Goal: Ask a question: Seek information or help from site administrators or community

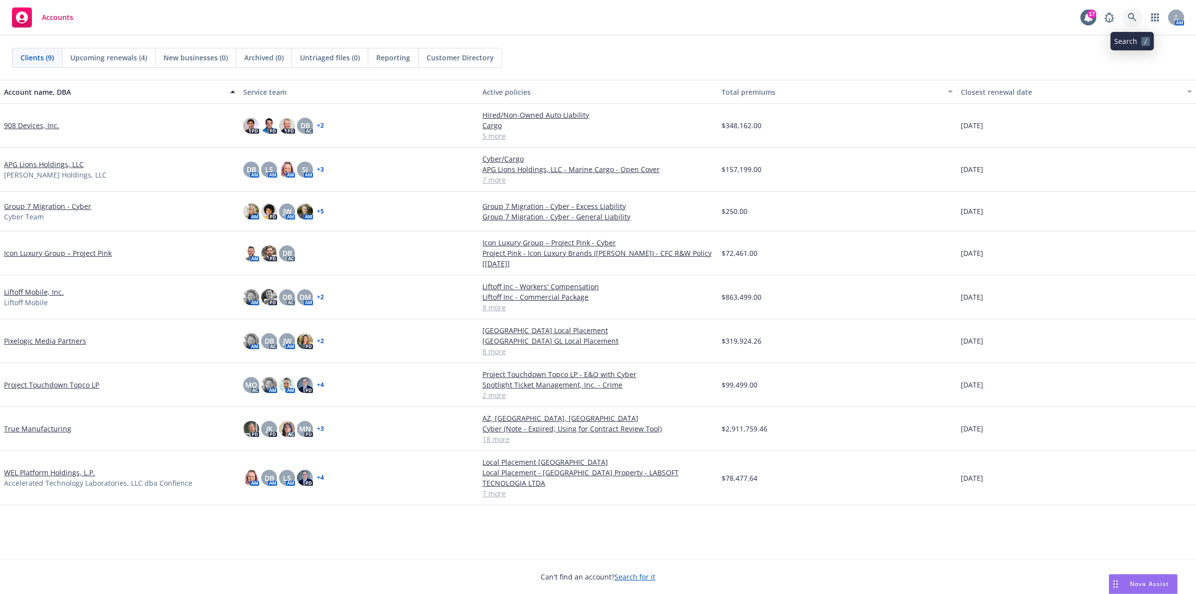
click at [1131, 20] on icon at bounding box center [1132, 17] width 9 height 9
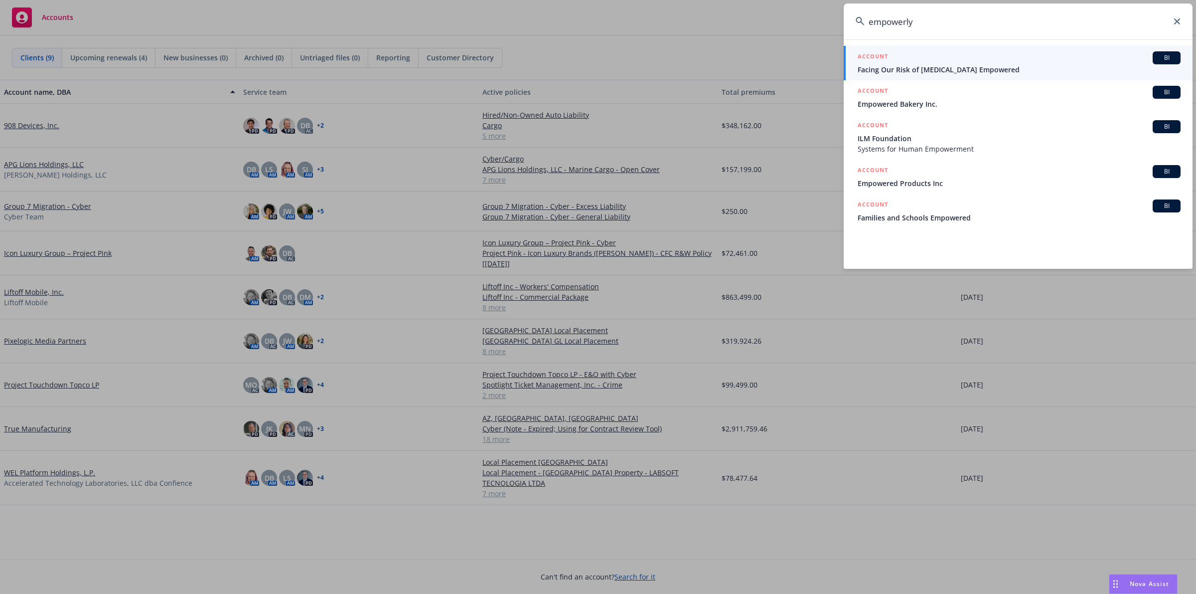
type input "empowerly"
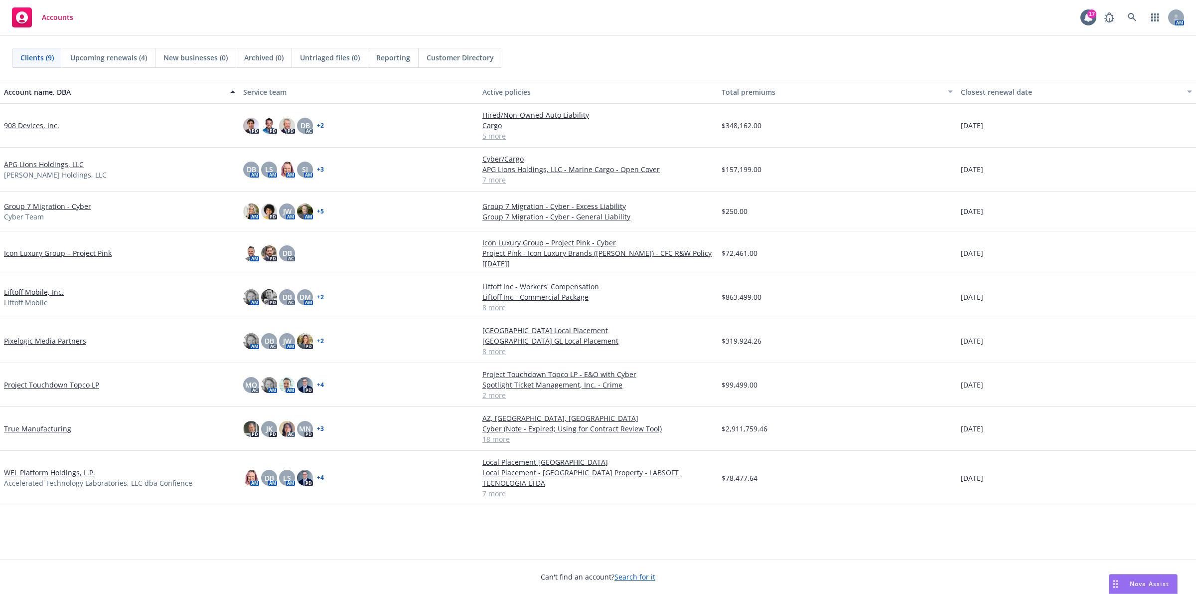
drag, startPoint x: 846, startPoint y: 508, endPoint x: 852, endPoint y: 520, distance: 13.2
click at [1115, 587] on icon "Drag to move" at bounding box center [1116, 584] width 4 height 8
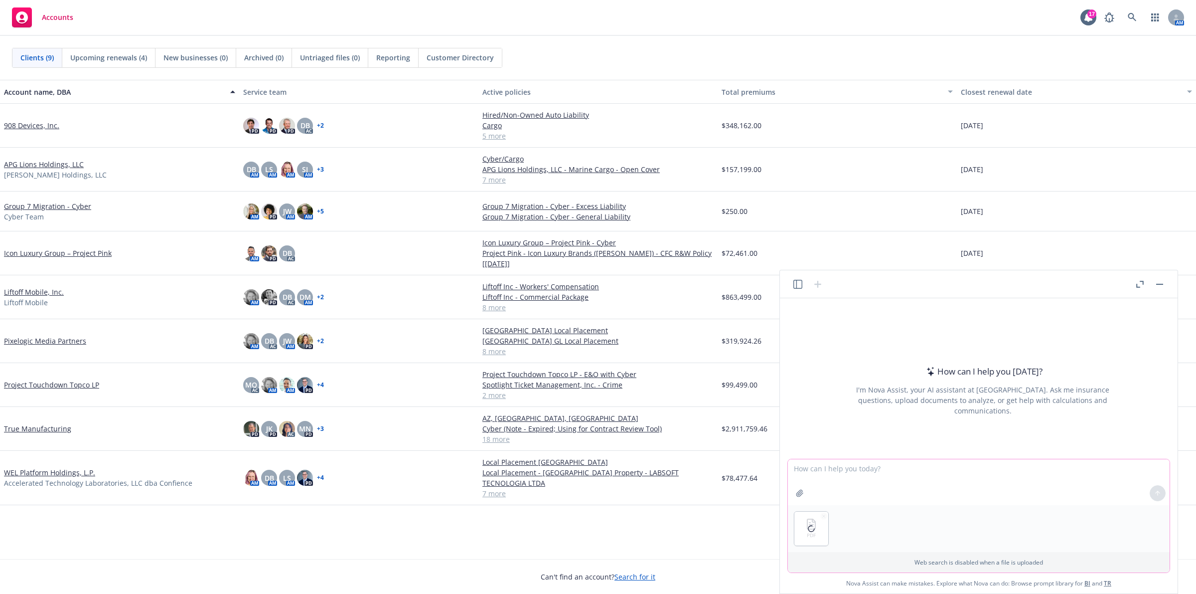
click at [866, 480] on textarea at bounding box center [979, 482] width 382 height 46
type textarea "D"
type textarea "Attached is a cyber / tech e&o specimen form for a semiconductor company. May y…"
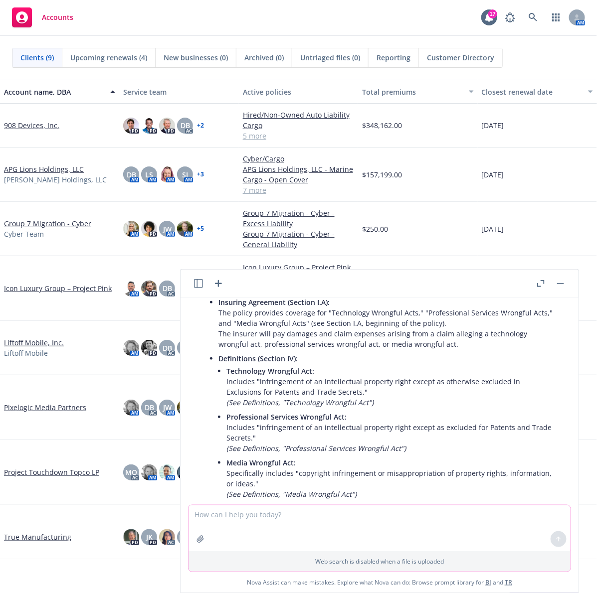
scroll to position [249, 0]
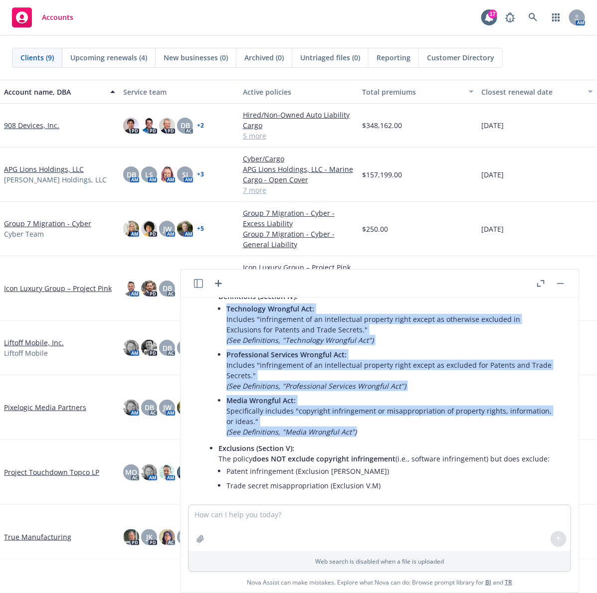
drag, startPoint x: 354, startPoint y: 433, endPoint x: 217, endPoint y: 313, distance: 181.6
click at [226, 313] on ul "Technology Wrongful Act: Includes "infringement of an intellectual property rig…" at bounding box center [391, 371] width 330 height 138
copy ul "Technology Wrongful Act: Includes "infringement of an intellectual property rig…"
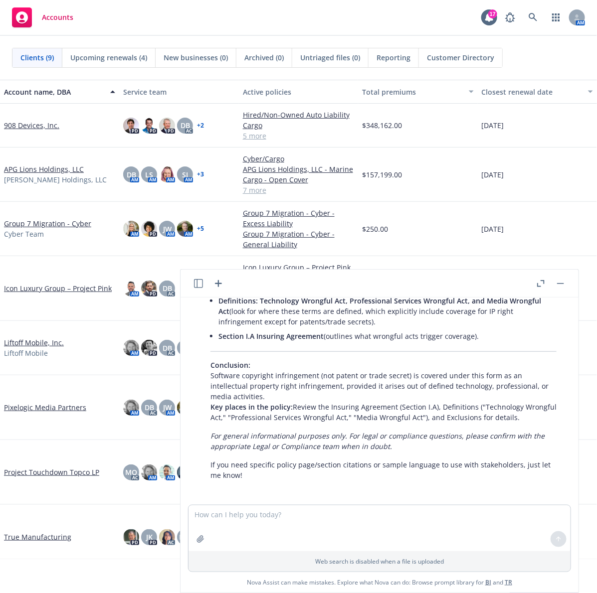
scroll to position [651, 0]
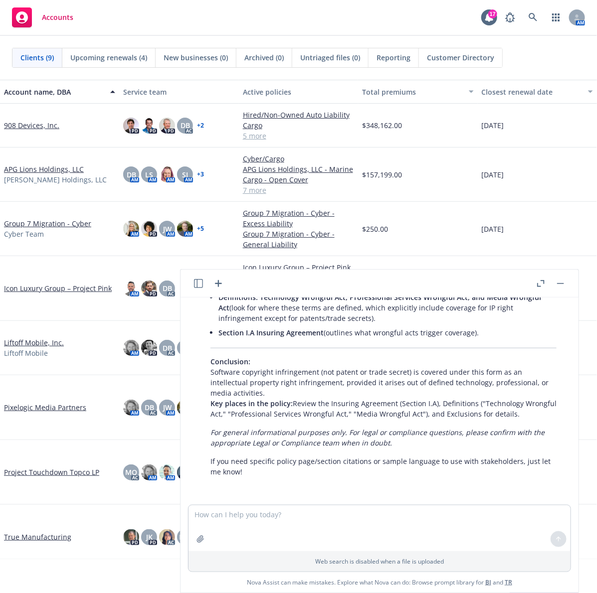
click at [245, 370] on p "Conclusion: Software copyright infringement (not patent or trade secret) is cov…" at bounding box center [383, 387] width 346 height 63
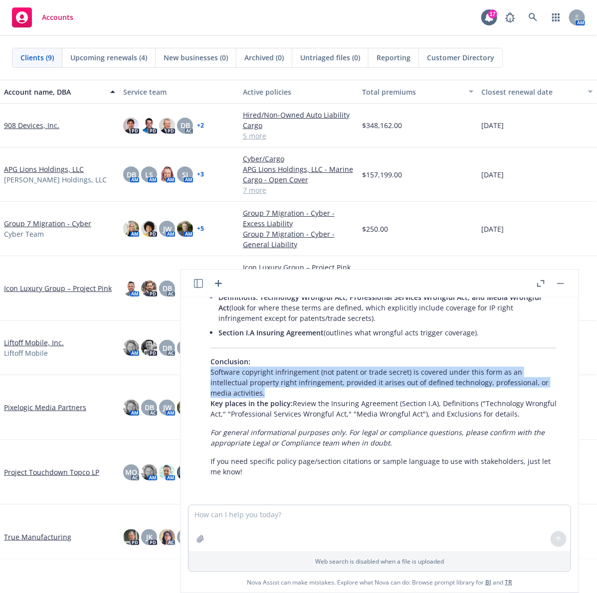
drag, startPoint x: 211, startPoint y: 370, endPoint x: 480, endPoint y: 391, distance: 269.5
click at [480, 391] on p "Conclusion: Software copyright infringement (not patent or trade secret) is cov…" at bounding box center [383, 387] width 346 height 63
copy p "Software copyright infringement (not patent or trade secret) is covered under t…"
